Goal: Information Seeking & Learning: Learn about a topic

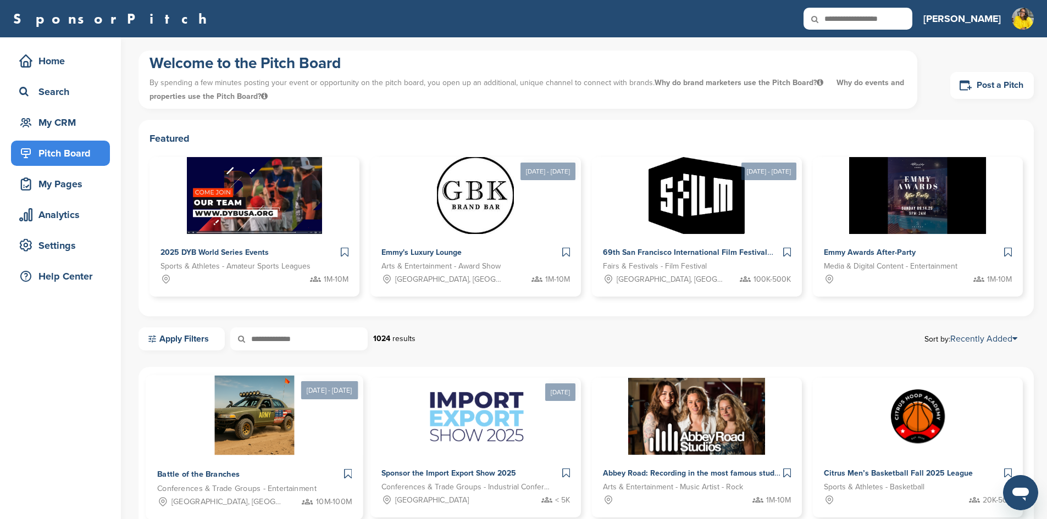
click at [230, 434] on img at bounding box center [255, 416] width 80 height 80
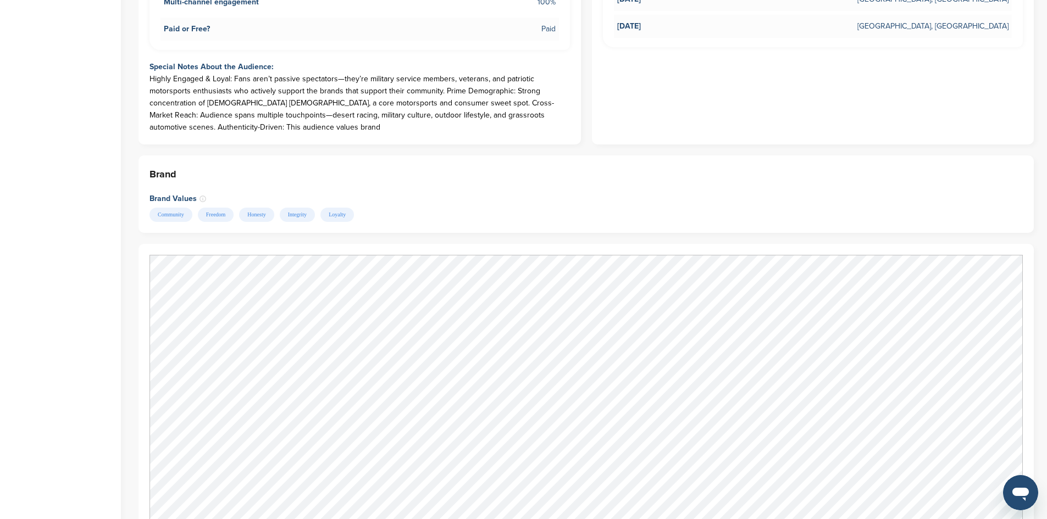
scroll to position [769, 0]
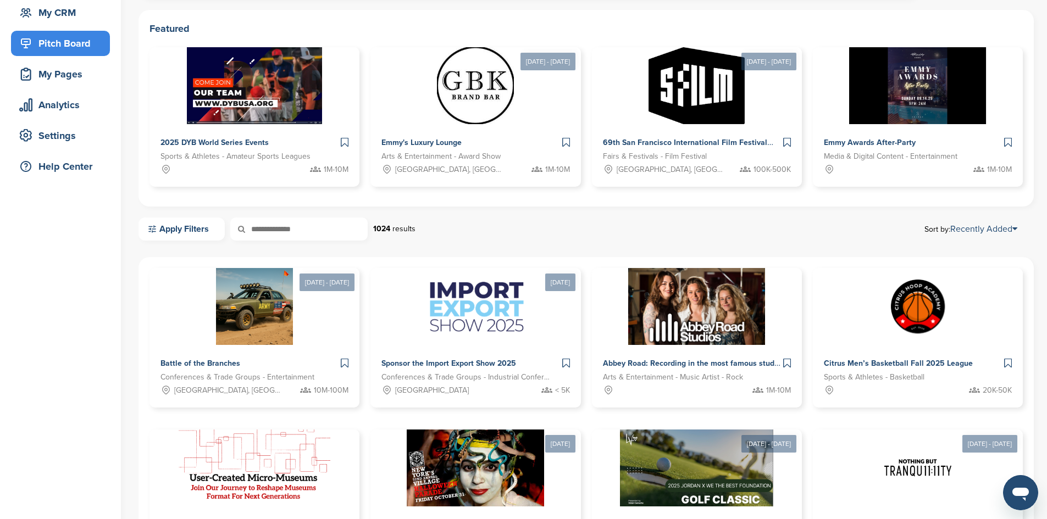
scroll to position [165, 0]
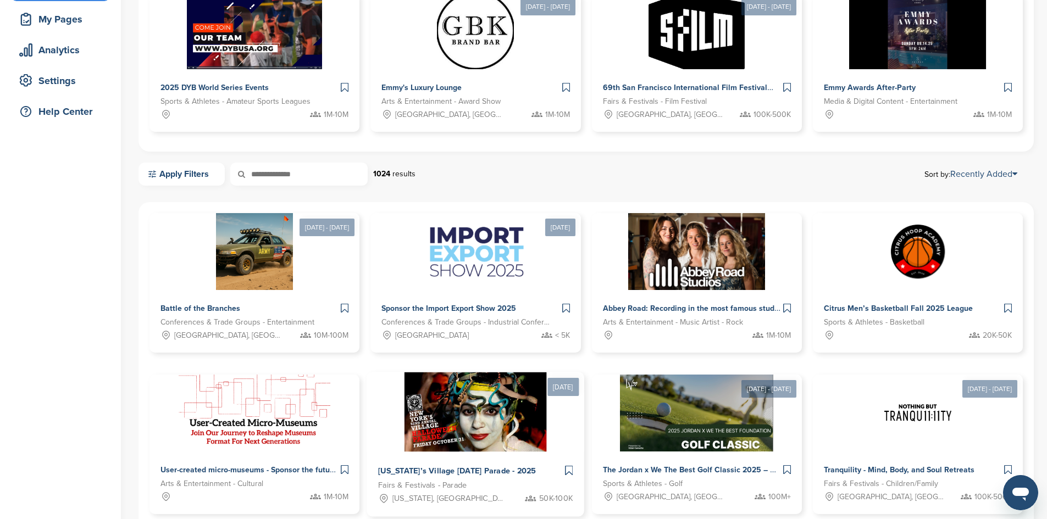
click at [547, 373] on img at bounding box center [475, 413] width 142 height 80
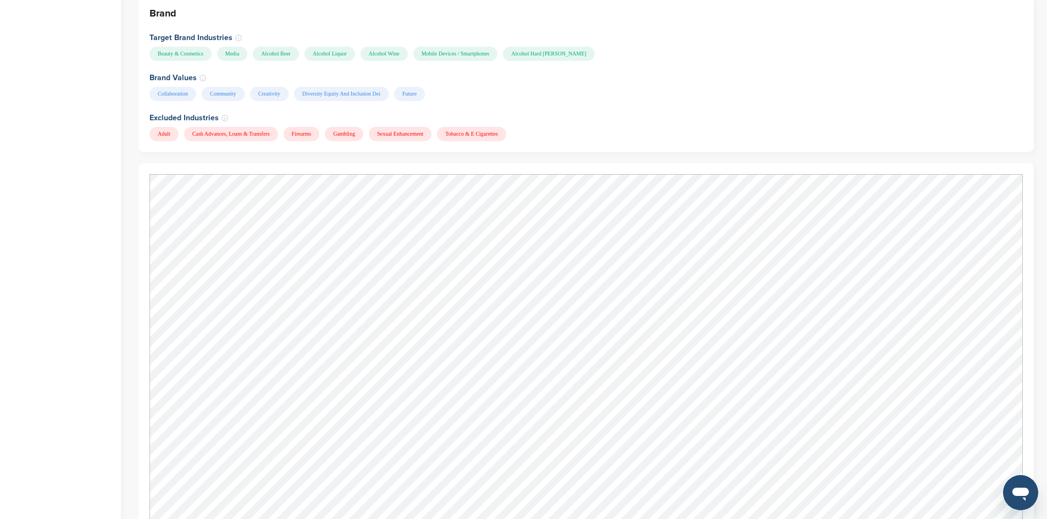
scroll to position [1374, 0]
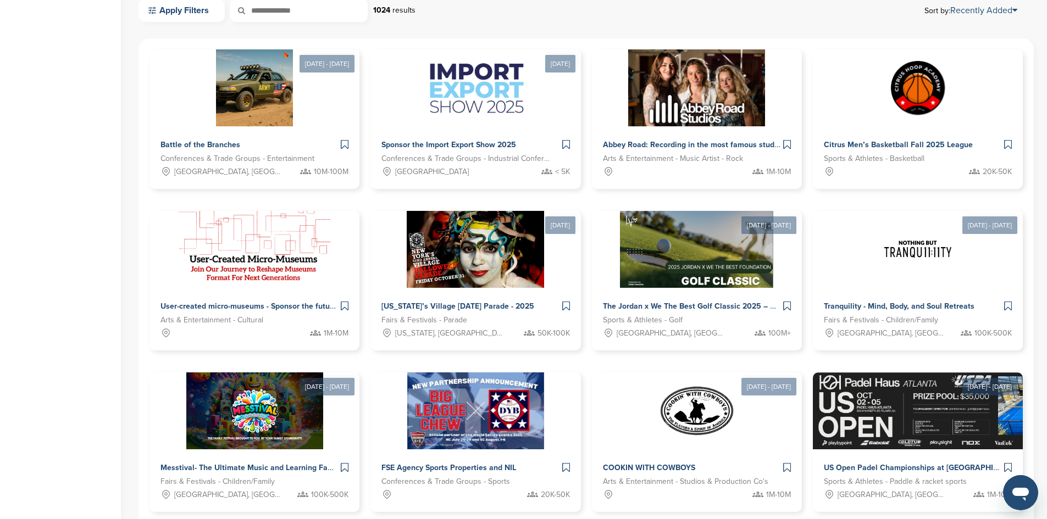
scroll to position [330, 0]
